Goal: Transaction & Acquisition: Purchase product/service

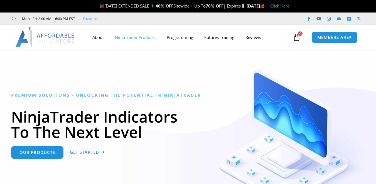
click at [134, 40] on link "NinjaTrader Products" at bounding box center [135, 37] width 52 height 13
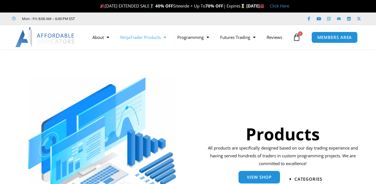
click at [262, 175] on span "View Shop" at bounding box center [259, 177] width 25 height 4
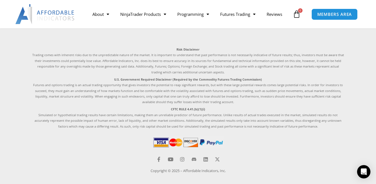
scroll to position [1447, 0]
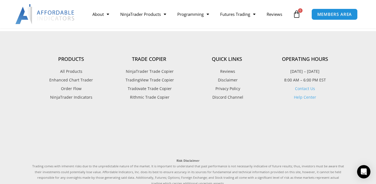
click at [160, 73] on span "NinjaTrader Trade Copier" at bounding box center [148, 71] width 49 height 7
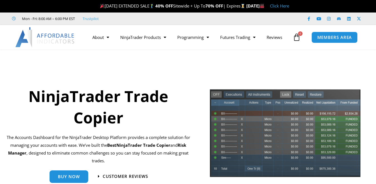
scroll to position [28, 0]
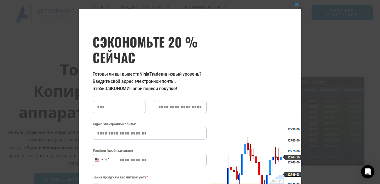
click at [48, 60] on div "Закройте этот модуль СЭКОНОМЬТЕ 20 % СЕЙЧАС Готовы ли вы вывести NinjaTrader на…" at bounding box center [190, 92] width 380 height 184
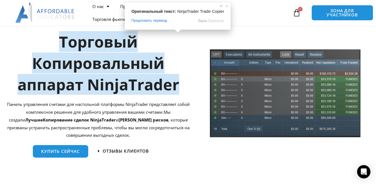
scroll to position [83, 0]
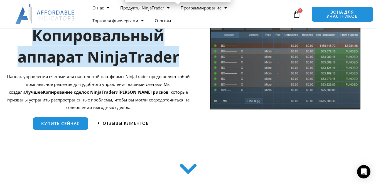
click at [155, 93] on ya-tr-span ", которые призваны устранить распространенные проблемы, чтобы вы могли сосредот…" at bounding box center [98, 99] width 182 height 21
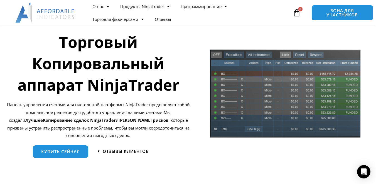
scroll to position [111, 0]
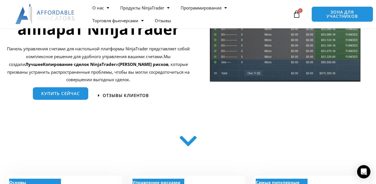
click at [58, 93] on ya-tr-span "Купить сейчас" at bounding box center [60, 94] width 39 height 6
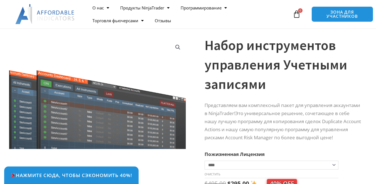
scroll to position [111, 0]
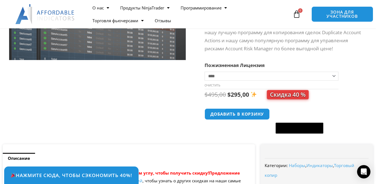
click at [316, 81] on select "**********" at bounding box center [271, 76] width 134 height 9
click at [272, 81] on select "**********" at bounding box center [271, 76] width 134 height 9
click at [269, 81] on select "**********" at bounding box center [271, 76] width 134 height 9
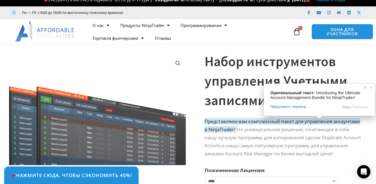
scroll to position [0, 0]
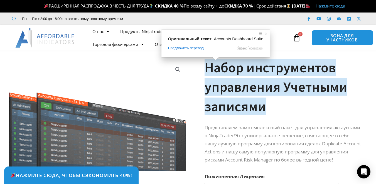
click at [263, 84] on ya-tr-span "Набор инструментов управления Учетными записями" at bounding box center [275, 87] width 143 height 56
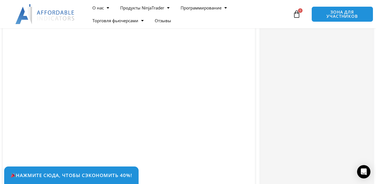
scroll to position [1113, 0]
